Goal: Task Accomplishment & Management: Use online tool/utility

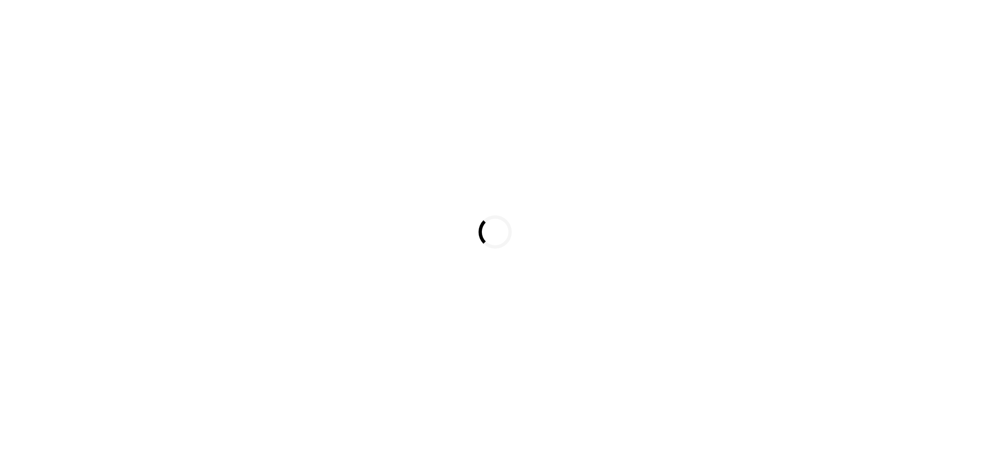
select select
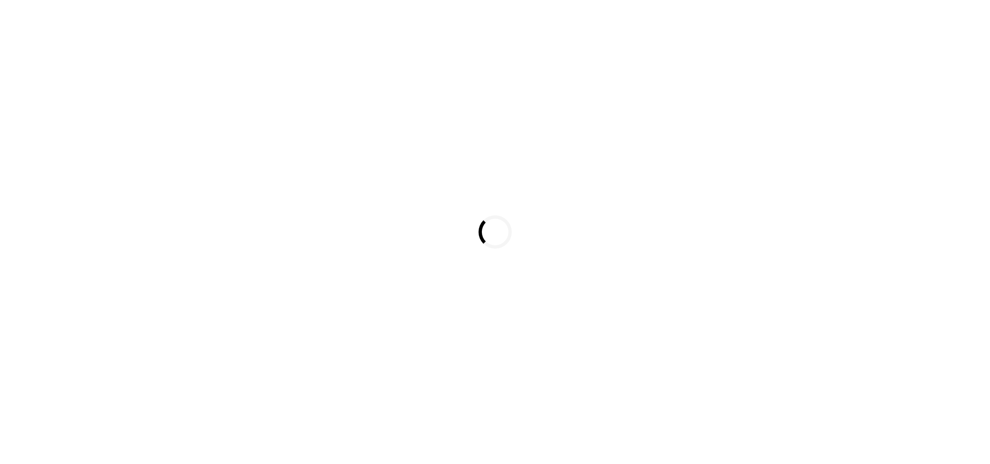
select select
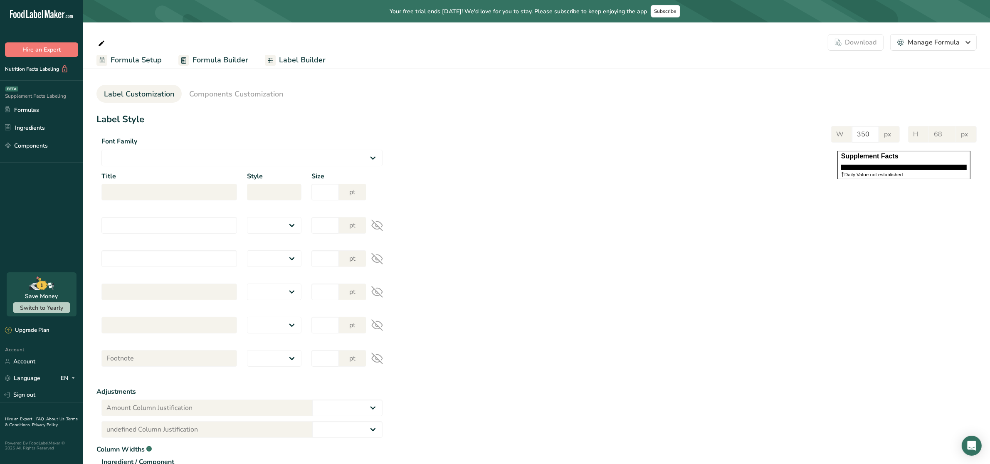
select select
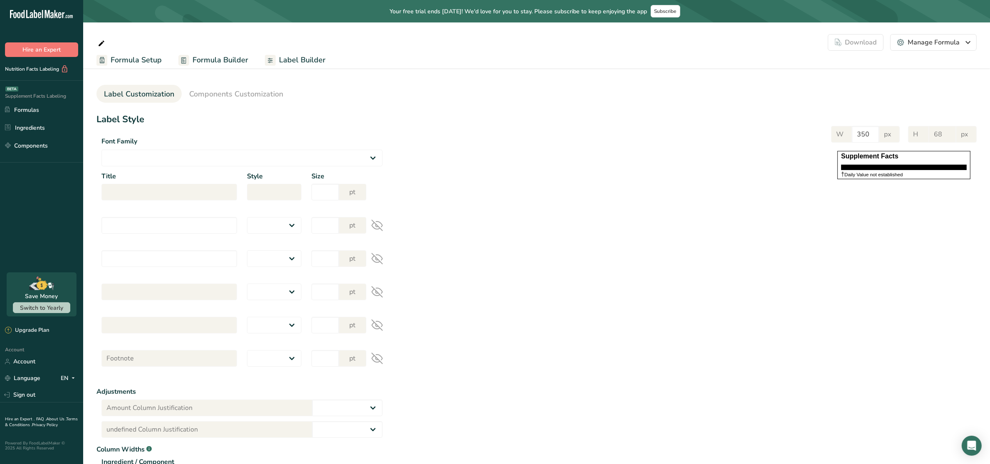
select select
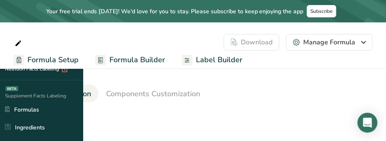
select select
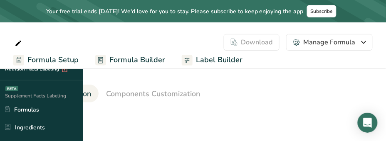
select select
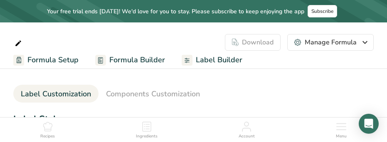
select select
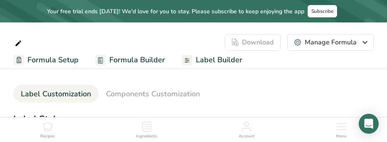
select select
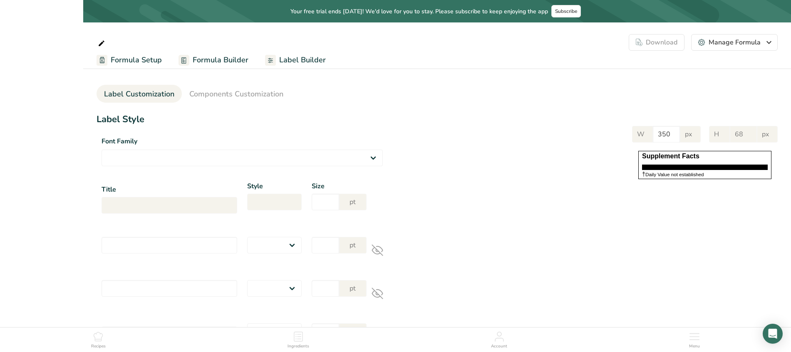
select select
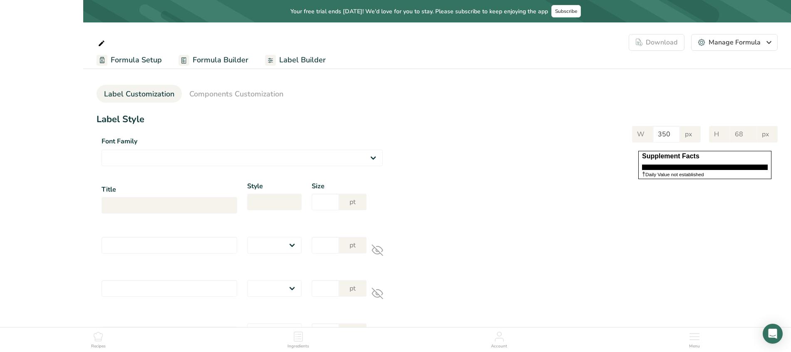
select select
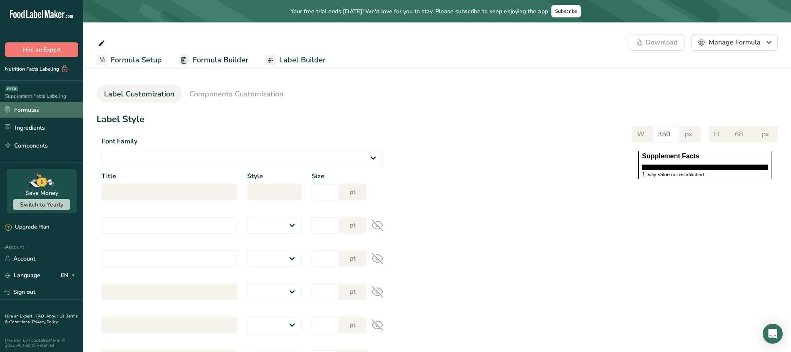
click at [30, 111] on link "Formulas" at bounding box center [41, 110] width 83 height 16
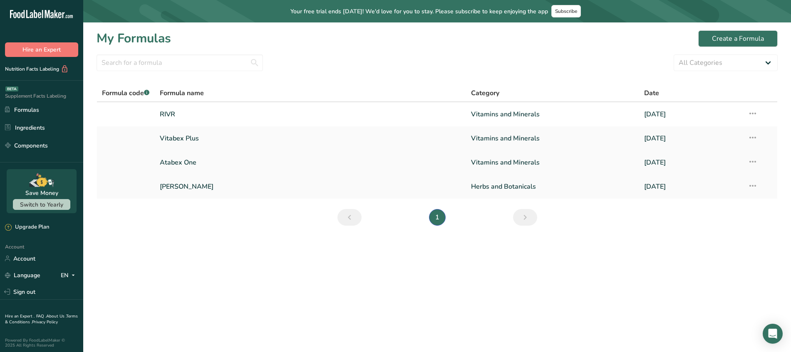
click at [179, 163] on link "Atabex One" at bounding box center [310, 162] width 301 height 17
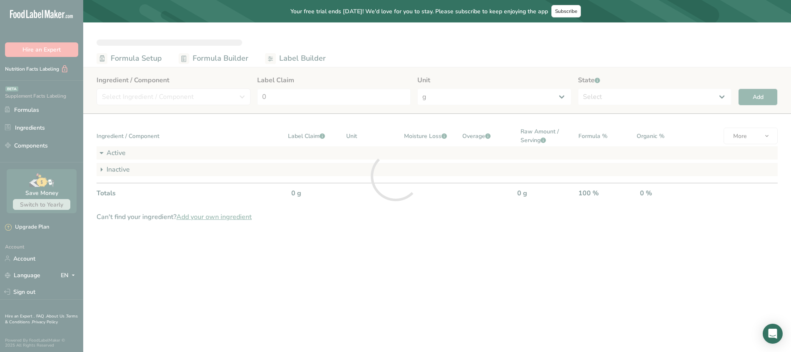
select select "2"
select select "7"
select select "2"
select select "7"
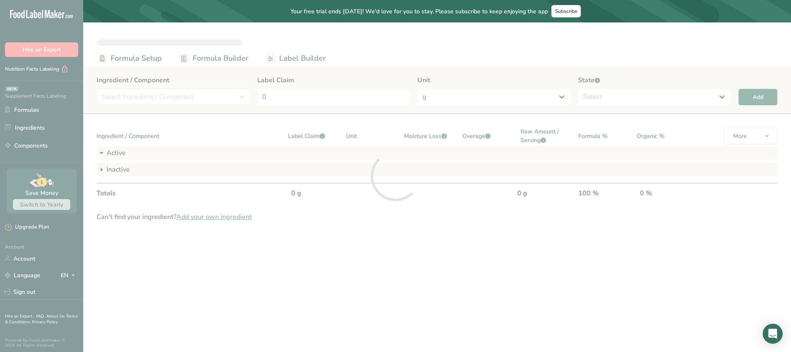
select select "2"
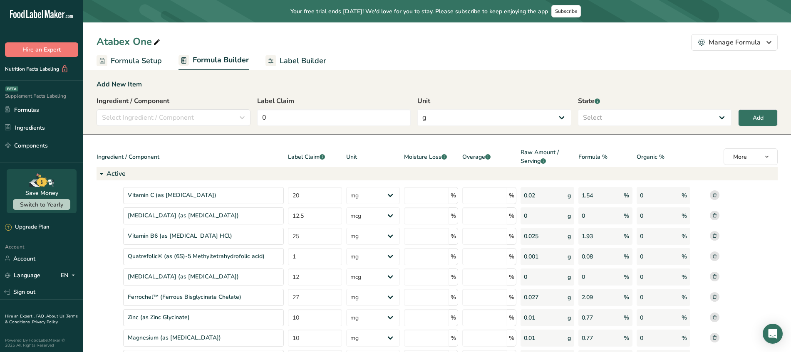
click at [292, 58] on span "Label Builder" at bounding box center [303, 60] width 47 height 11
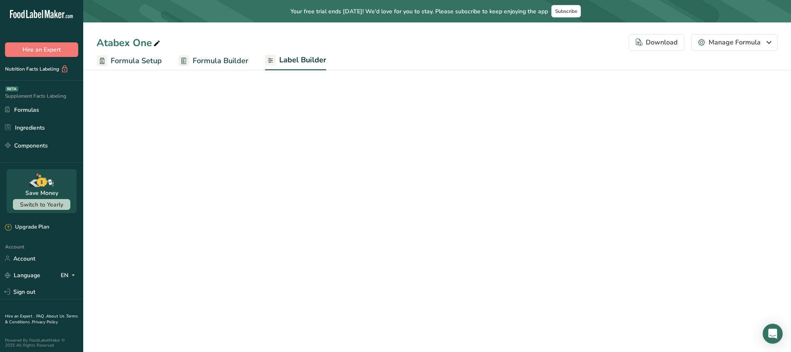
select select "Roboto"
select select "bold"
select select "center"
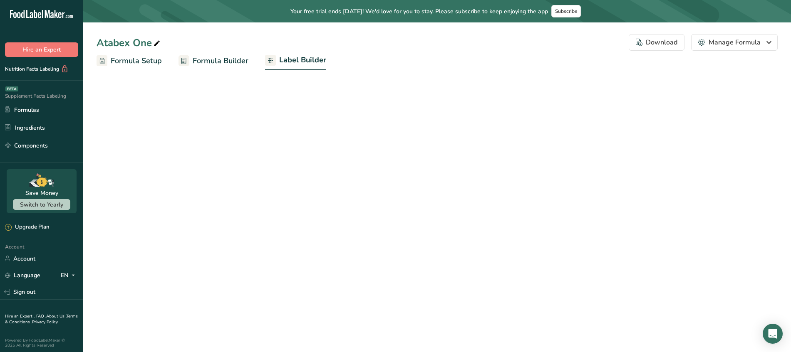
select select "center"
select select "Daily Value Percent"
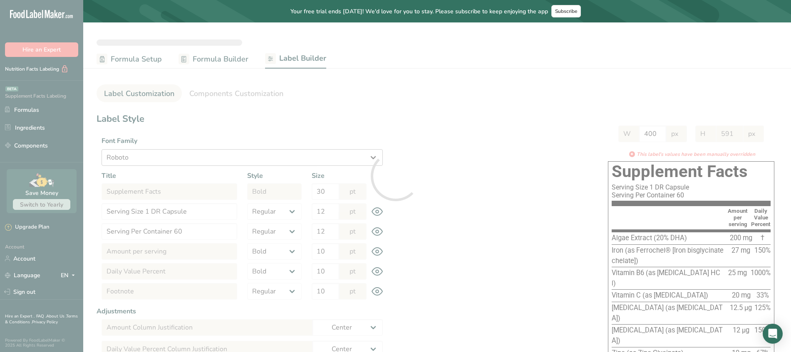
type input "567"
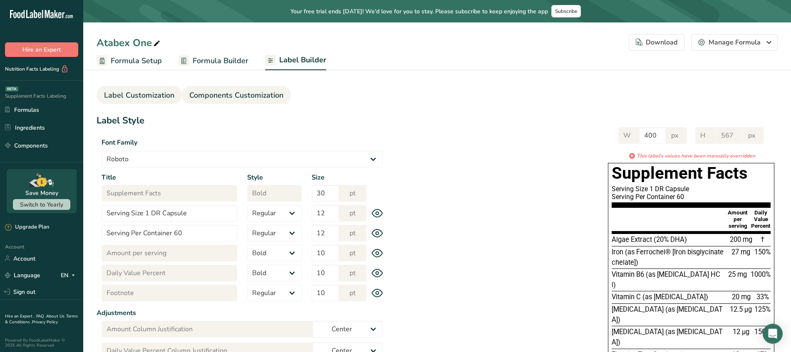
click at [252, 93] on span "Components Customization" at bounding box center [236, 95] width 94 height 11
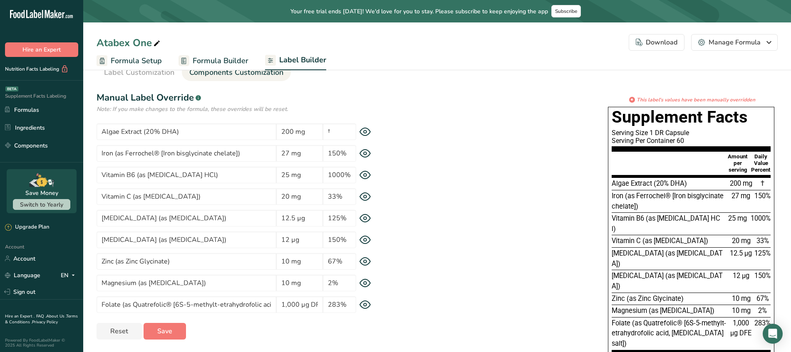
scroll to position [32, 0]
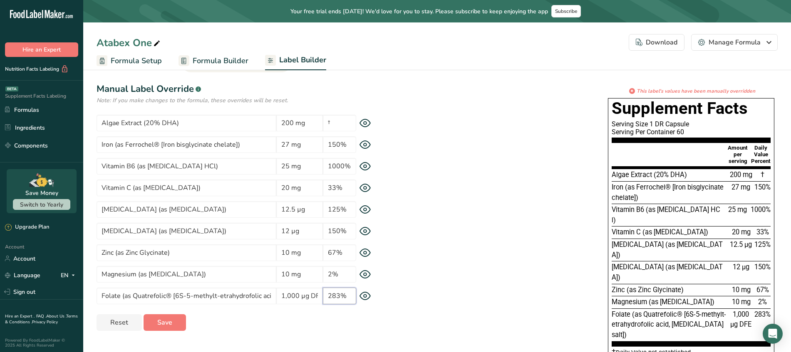
click at [340, 295] on input "283%" at bounding box center [339, 296] width 33 height 17
click at [452, 257] on div "* This label's values have been manually overridden Supplement Facts Serving Si…" at bounding box center [583, 233] width 390 height 292
click at [164, 322] on span "Save" at bounding box center [164, 323] width 15 height 10
drag, startPoint x: 299, startPoint y: 298, endPoint x: 330, endPoint y: 297, distance: 31.2
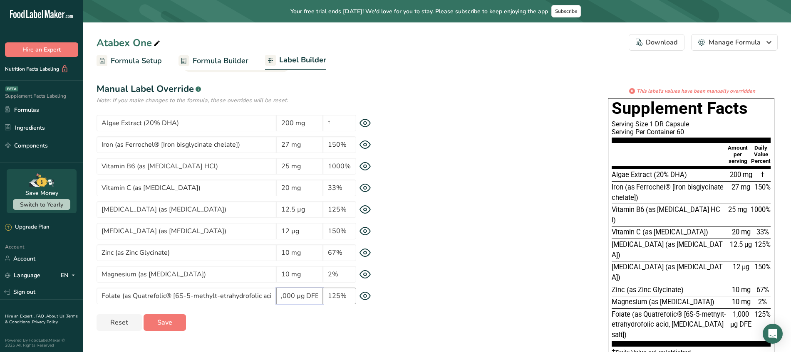
click at [330, 297] on div "Folate (as Quatrefolic® [6S-5-methylt-etrahydrofolic acid, [MEDICAL_DATA] salt]…" at bounding box center [242, 296] width 291 height 17
click at [307, 297] on input "1,000 µg DFE" at bounding box center [299, 296] width 47 height 17
click at [319, 298] on input "1,000 µg DFE" at bounding box center [299, 296] width 47 height 17
click at [425, 285] on div "* This label's values have been manually overridden Supplement Facts Serving Si…" at bounding box center [583, 233] width 390 height 292
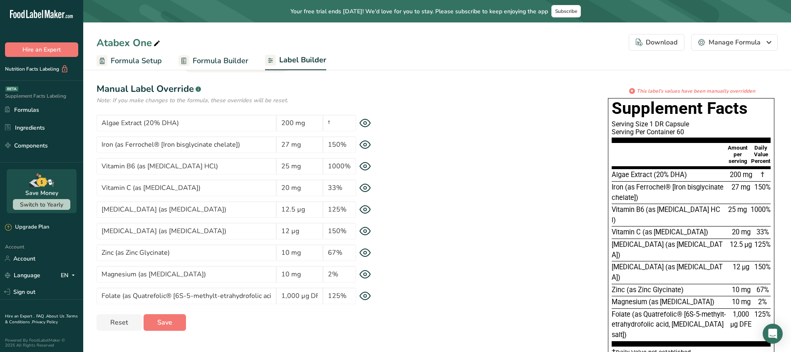
drag, startPoint x: 616, startPoint y: 175, endPoint x: 764, endPoint y: 294, distance: 190.8
click at [764, 294] on section "Algae Extract (20% DHA) 200 mg † Iron (as Ferrochel® [Iron bisglycinate chelate…" at bounding box center [690, 258] width 159 height 178
click at [694, 298] on span "Magnesium (as [MEDICAL_DATA])" at bounding box center [662, 302] width 103 height 8
drag, startPoint x: 643, startPoint y: 285, endPoint x: 726, endPoint y: 297, distance: 83.7
click at [726, 311] on span "Folate (as Quatrefolic® [6S-5-methylt-etrahydrofolic acid, [MEDICAL_DATA] salt])" at bounding box center [668, 325] width 114 height 28
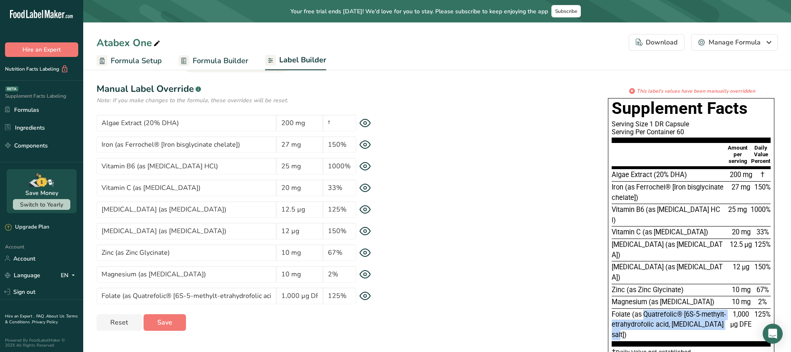
copy span "Quatrefolic® [6S-5-methylt-etrahydrofolic acid, [MEDICAL_DATA] salt])"
click at [338, 298] on input "125%" at bounding box center [339, 296] width 33 height 17
paste input "167"
type input "167%"
click at [411, 280] on div "* This label's values have been manually overridden Supplement Facts Serving Si…" at bounding box center [583, 233] width 390 height 292
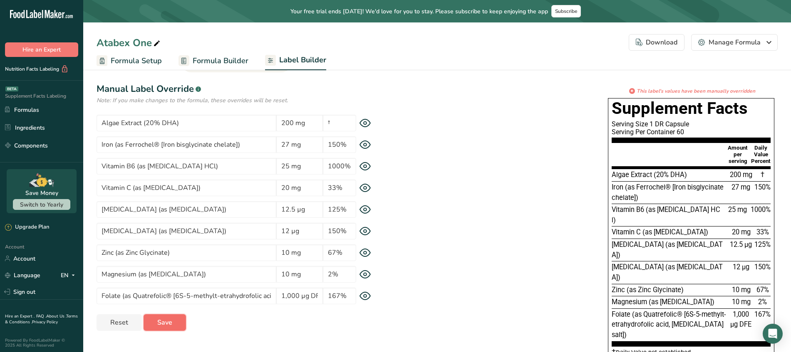
click at [164, 325] on span "Save" at bounding box center [164, 323] width 15 height 10
drag, startPoint x: 614, startPoint y: 175, endPoint x: 772, endPoint y: 287, distance: 194.2
click at [772, 287] on div "Supplement Facts Serving Size 1 DR Capsule Serving Per Container 60 Amount per …" at bounding box center [691, 228] width 166 height 260
copy section "lgae Extract (20% DHA) 200 mg † Iron (as Ferrochel® [Iron bisglycinate chelate]…"
click at [513, 223] on div "* This label's values have been manually overridden Supplement Facts Serving Si…" at bounding box center [583, 233] width 390 height 292
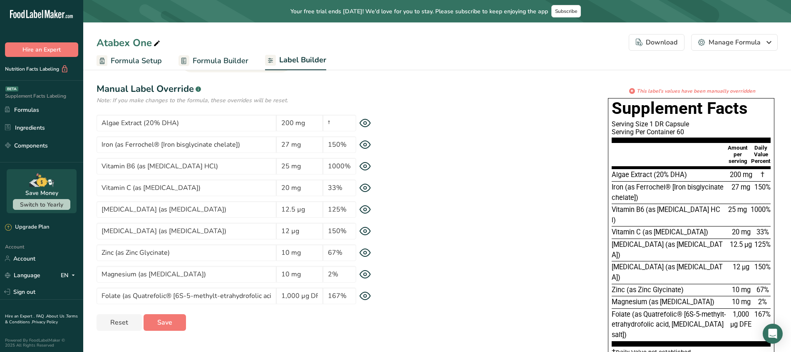
click at [699, 228] on div "Vitamin C (as [MEDICAL_DATA])" at bounding box center [669, 233] width 116 height 10
click at [658, 43] on div "Download" at bounding box center [657, 42] width 42 height 10
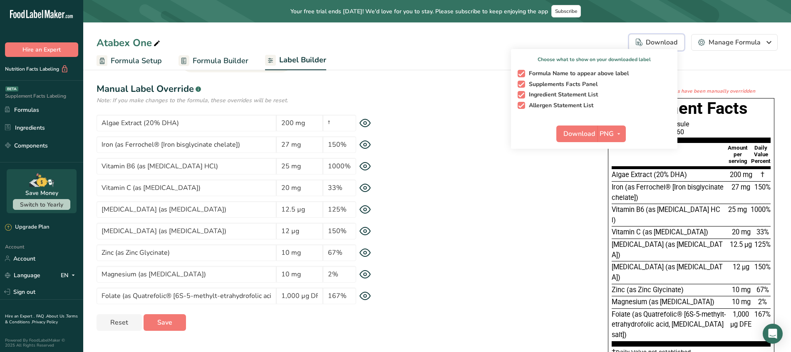
click at [527, 74] on span "Formula Name to appear above label" at bounding box center [577, 73] width 104 height 7
click at [523, 74] on input "Formula Name to appear above label" at bounding box center [519, 73] width 5 height 5
checkbox input "false"
drag, startPoint x: 524, startPoint y: 106, endPoint x: 542, endPoint y: 111, distance: 18.6
click at [524, 106] on span "button" at bounding box center [520, 105] width 7 height 7
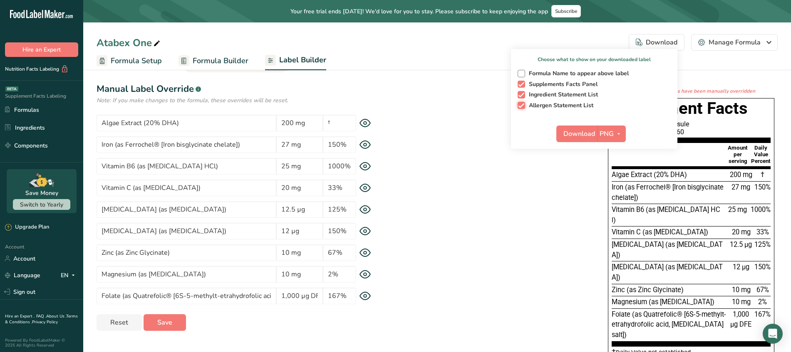
click at [523, 106] on input "Allergen Statement List" at bounding box center [519, 105] width 5 height 5
checkbox input "false"
click at [579, 134] on span "Download" at bounding box center [579, 134] width 32 height 10
click at [613, 134] on span "PNG" at bounding box center [606, 134] width 14 height 10
click at [613, 162] on link "BMP" at bounding box center [612, 165] width 27 height 14
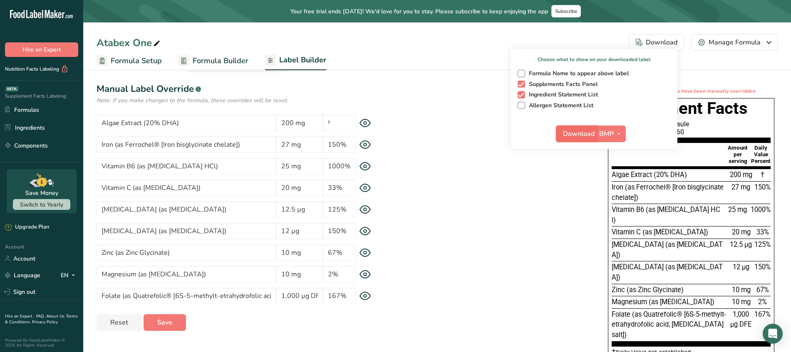
click at [572, 131] on span "Download" at bounding box center [579, 134] width 32 height 10
click at [622, 133] on icon "button" at bounding box center [618, 134] width 7 height 10
click at [611, 178] on link "SVG" at bounding box center [612, 178] width 27 height 14
click at [579, 132] on span "Download" at bounding box center [579, 134] width 32 height 10
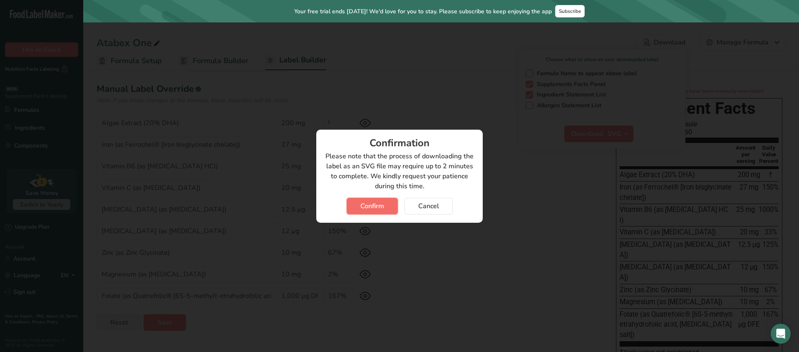
click at [384, 202] on button "Confirm" at bounding box center [371, 206] width 51 height 17
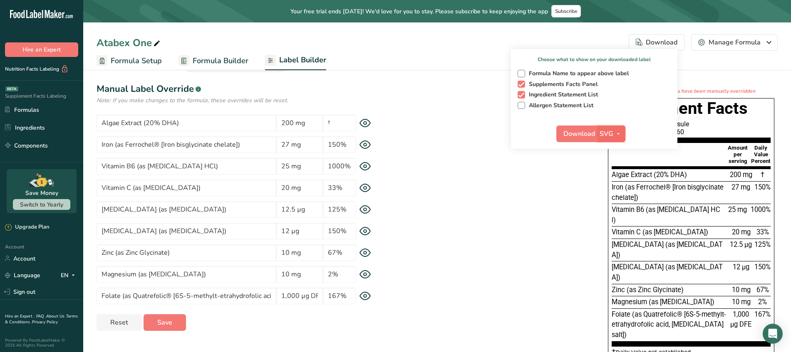
click at [614, 131] on span "button" at bounding box center [618, 134] width 10 height 10
click at [614, 190] on link "PDF" at bounding box center [612, 192] width 27 height 14
click at [577, 132] on span "Download" at bounding box center [580, 134] width 32 height 10
drag, startPoint x: 340, startPoint y: 143, endPoint x: 341, endPoint y: 156, distance: 12.5
click at [340, 143] on input "150%" at bounding box center [339, 144] width 33 height 17
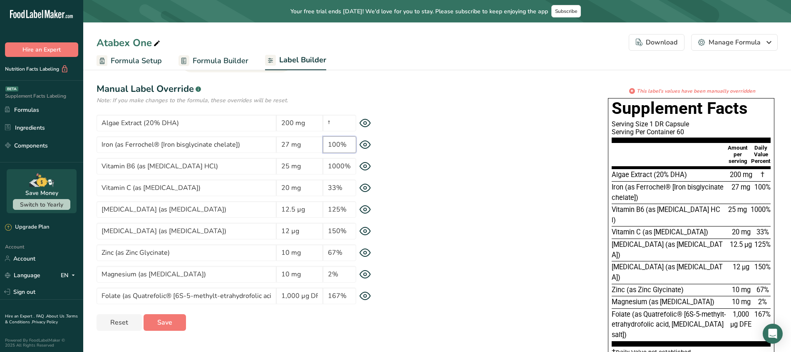
type input "100%"
click at [338, 168] on input "1000%" at bounding box center [339, 166] width 33 height 17
paste input "316"
type input "1316%"
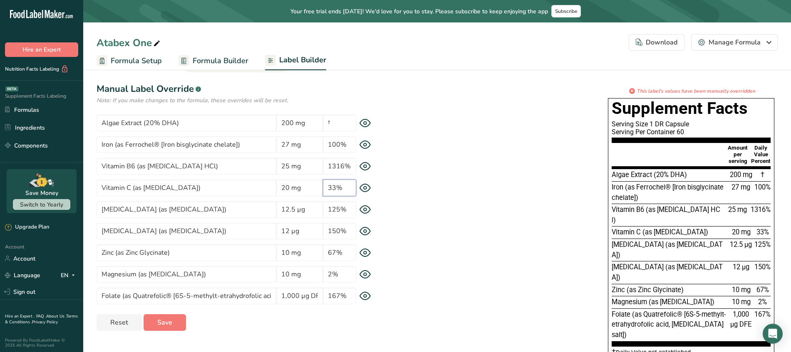
click at [333, 187] on input "33%" at bounding box center [339, 188] width 33 height 17
paste input "24"
type input "24%"
click at [333, 208] on input "125%" at bounding box center [339, 209] width 33 height 17
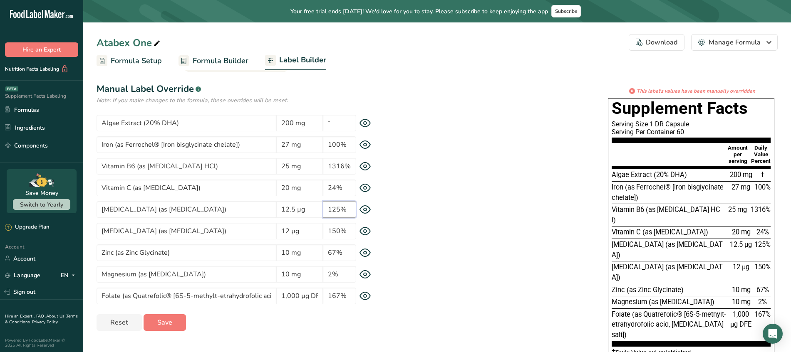
click at [333, 208] on input "125%" at bounding box center [339, 209] width 33 height 17
paste input "83"
type input "83%"
click at [329, 230] on input "150%" at bounding box center [339, 231] width 33 height 17
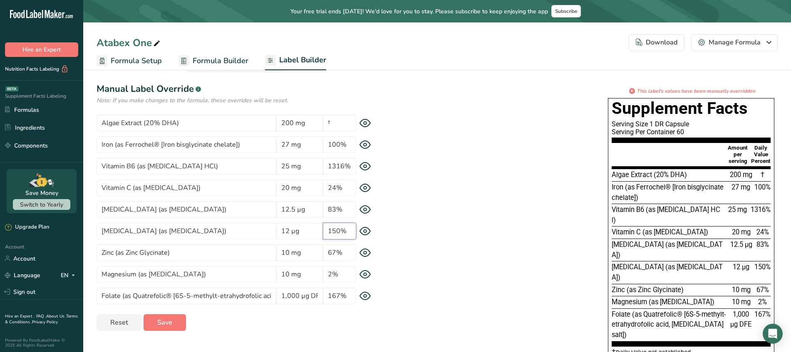
paste input "462"
type input "462%"
click at [333, 254] on input "67%" at bounding box center [339, 253] width 33 height 17
paste input "91"
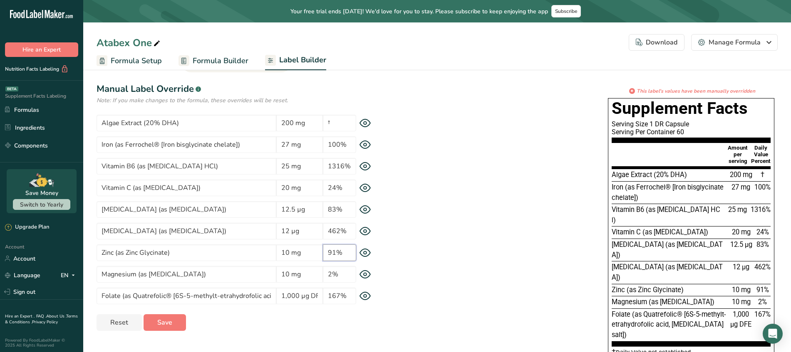
type input "91%"
click at [329, 275] on input "2%" at bounding box center [339, 274] width 33 height 17
click at [332, 274] on input "2%" at bounding box center [339, 274] width 33 height 17
type input "3%"
click at [165, 327] on span "Save" at bounding box center [164, 323] width 15 height 10
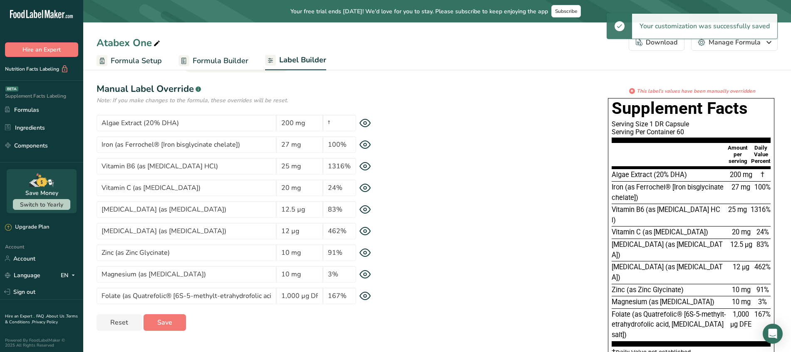
click at [675, 42] on div "Download" at bounding box center [657, 42] width 42 height 10
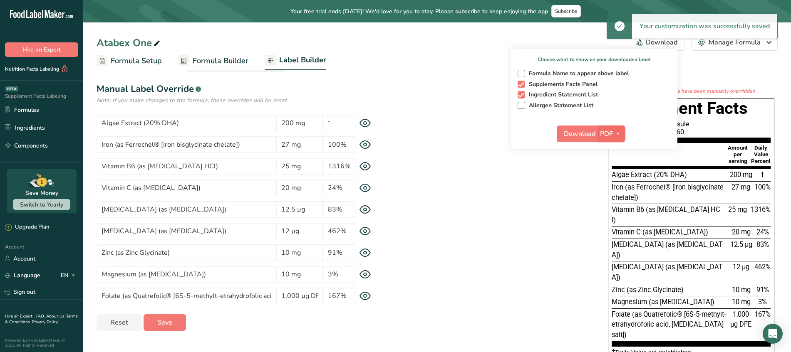
click at [613, 131] on span "PDF" at bounding box center [606, 134] width 13 height 10
click at [610, 148] on link "PNG" at bounding box center [611, 151] width 27 height 14
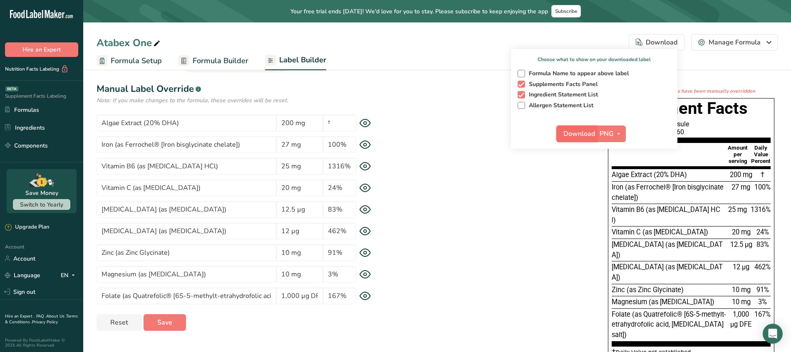
click at [574, 132] on span "Download" at bounding box center [579, 134] width 32 height 10
click at [619, 134] on icon "button" at bounding box center [618, 134] width 7 height 10
click at [611, 161] on link "BMP" at bounding box center [612, 165] width 27 height 14
click at [573, 135] on span "Download" at bounding box center [579, 134] width 32 height 10
click at [611, 134] on span "BMP" at bounding box center [606, 134] width 15 height 10
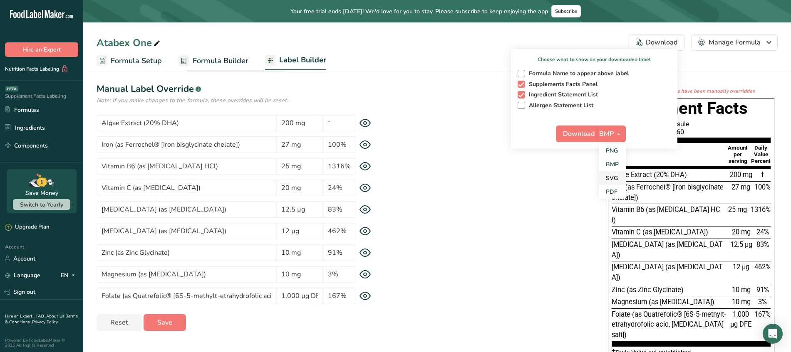
click at [612, 175] on link "SVG" at bounding box center [612, 178] width 27 height 14
click at [566, 129] on span "Download" at bounding box center [579, 134] width 32 height 10
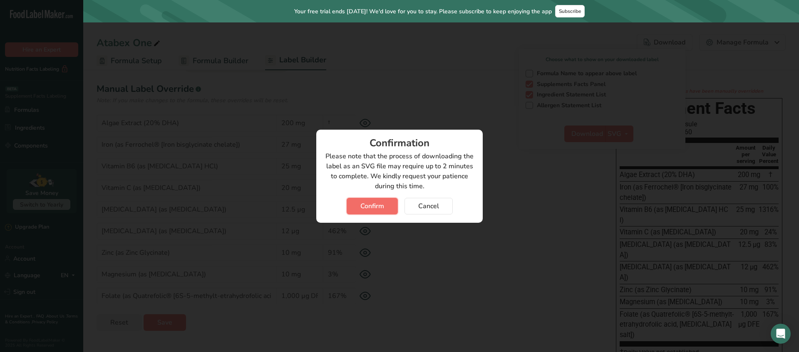
click at [374, 203] on span "Confirm" at bounding box center [372, 206] width 24 height 10
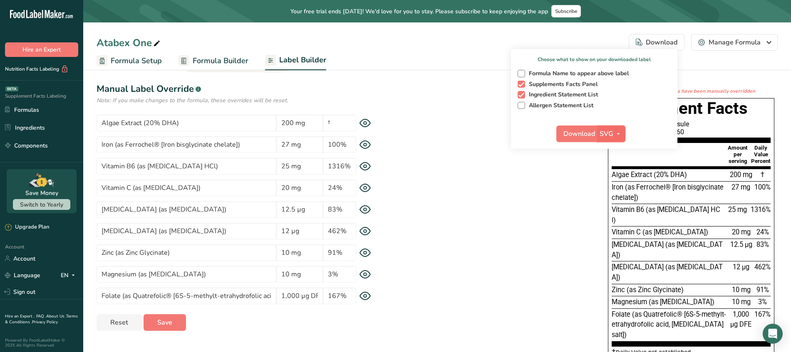
click at [616, 130] on icon "button" at bounding box center [618, 134] width 7 height 10
click at [620, 196] on link "PDF" at bounding box center [612, 192] width 27 height 14
click at [584, 133] on span "Download" at bounding box center [580, 134] width 32 height 10
